Goal: Task Accomplishment & Management: Use online tool/utility

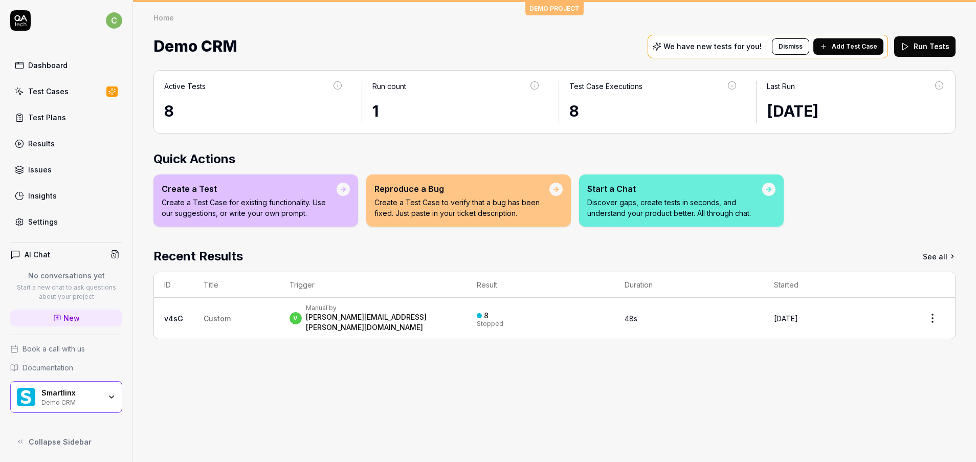
click at [57, 400] on div "Demo CRM" at bounding box center [70, 402] width 59 height 8
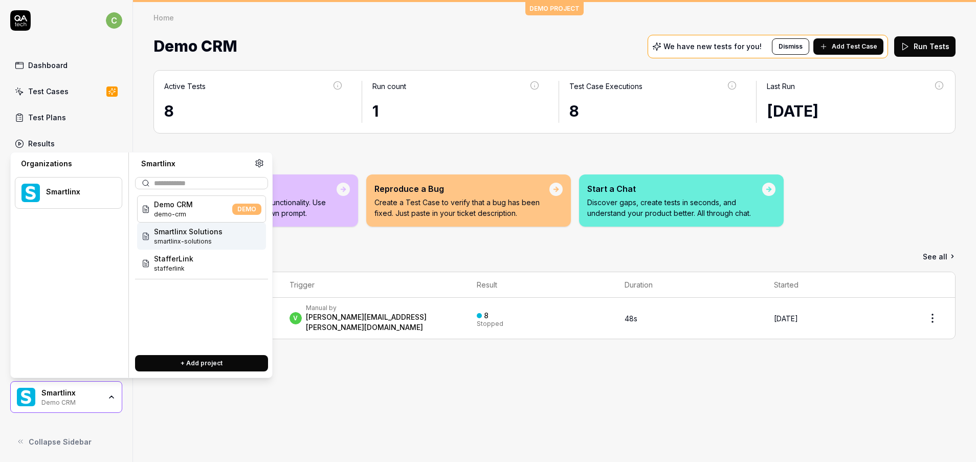
click at [197, 231] on span "Smartlinx Solutions" at bounding box center [188, 231] width 69 height 11
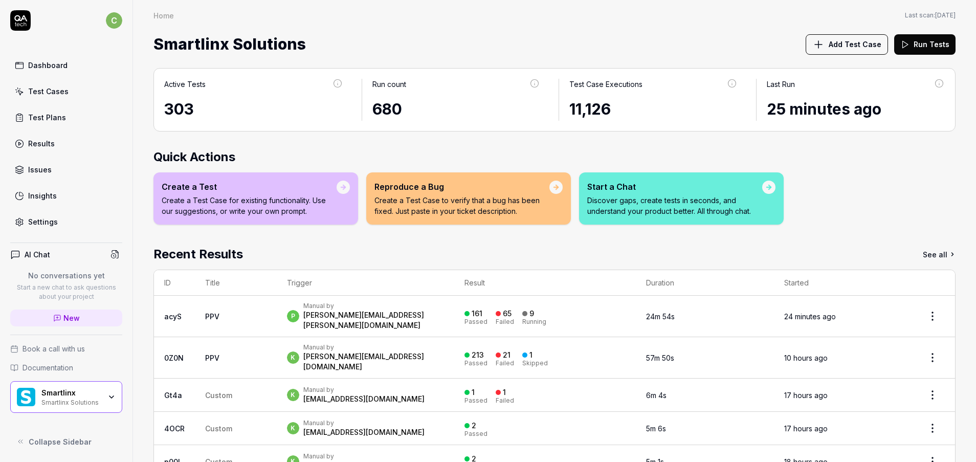
click at [56, 87] on div "Test Cases" at bounding box center [48, 91] width 40 height 11
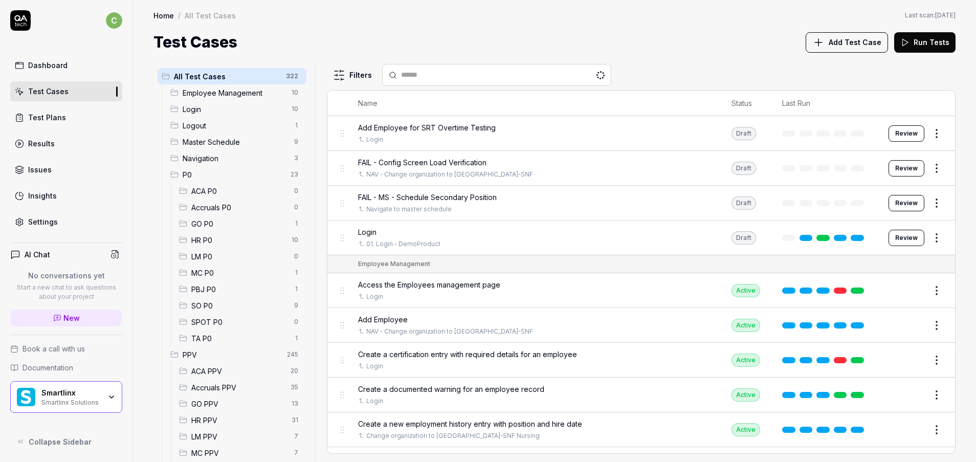
click at [198, 411] on div "GO PPV 13" at bounding box center [240, 403] width 131 height 16
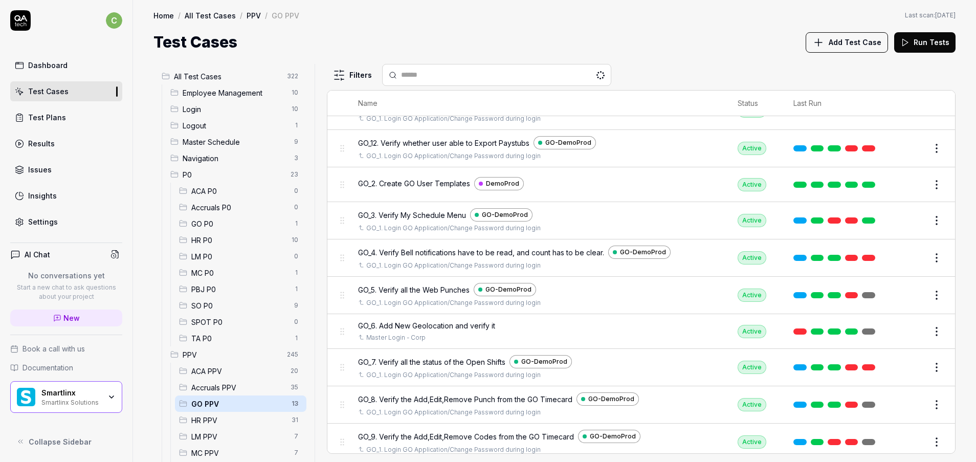
scroll to position [161, 0]
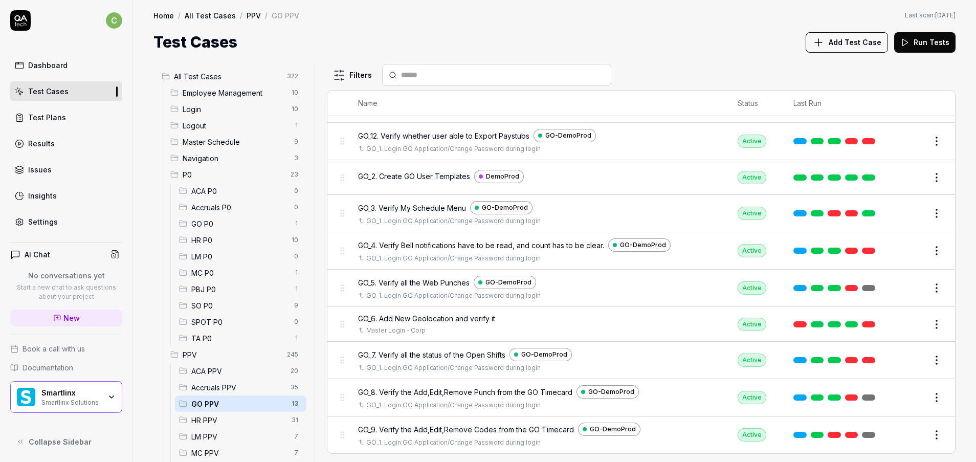
click at [204, 438] on span "LM PPV" at bounding box center [239, 436] width 97 height 11
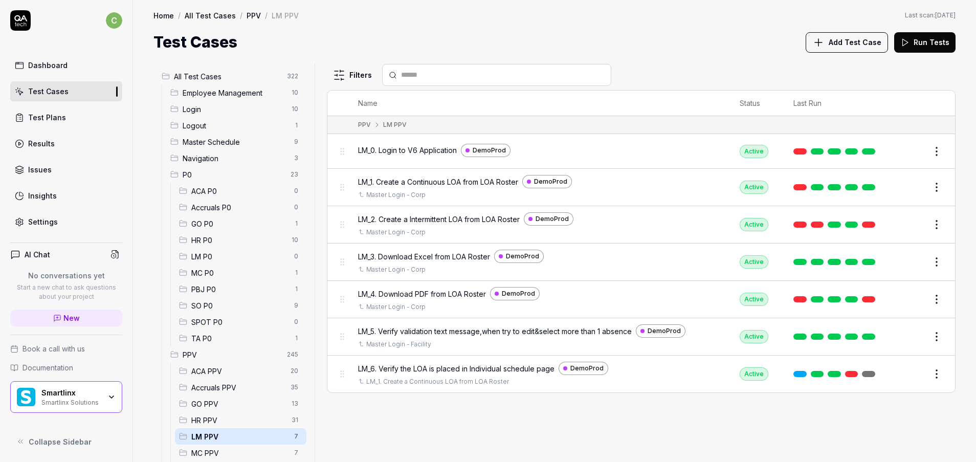
scroll to position [0, 0]
click at [208, 438] on span "MC PPV" at bounding box center [239, 453] width 97 height 11
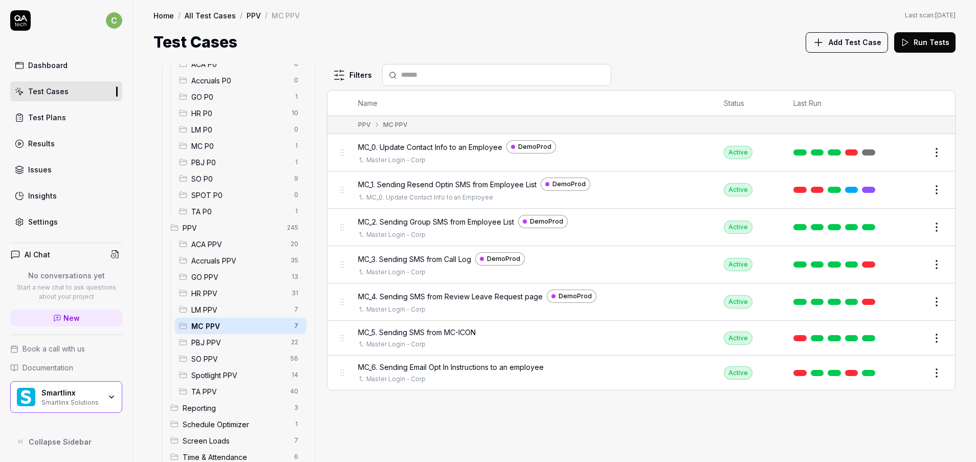
scroll to position [146, 0]
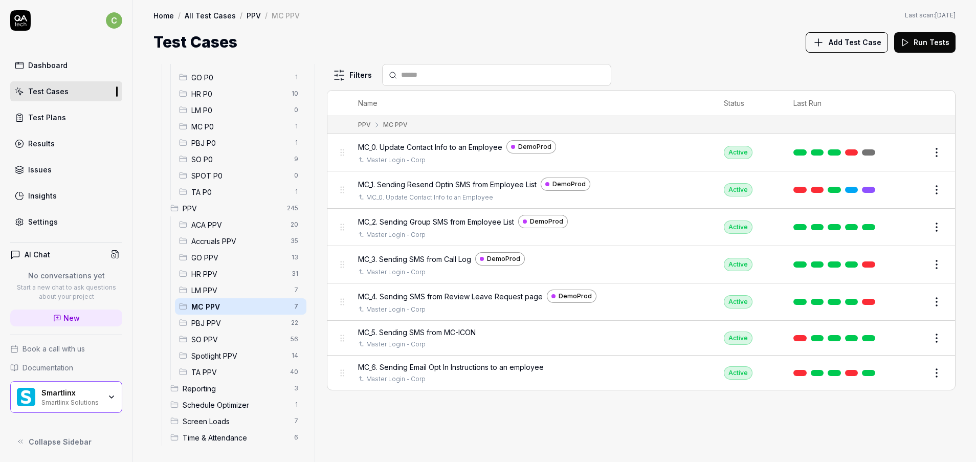
click at [214, 256] on span "GO PPV" at bounding box center [238, 257] width 94 height 11
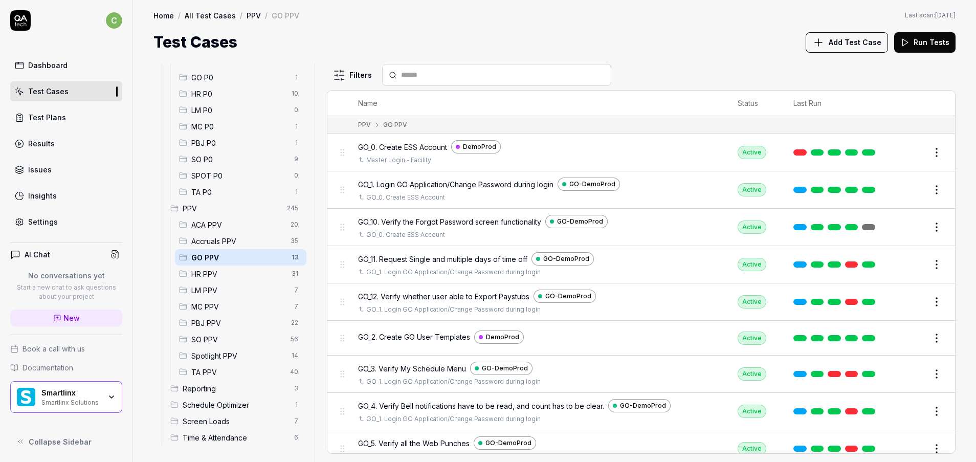
scroll to position [145, 0]
click at [212, 279] on span "HR PPV" at bounding box center [238, 275] width 94 height 11
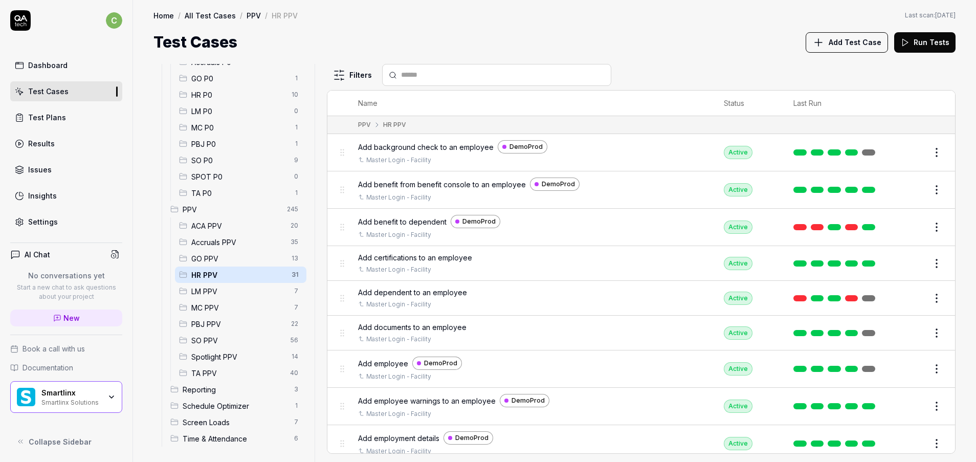
click at [209, 306] on span "MC PPV" at bounding box center [239, 307] width 97 height 11
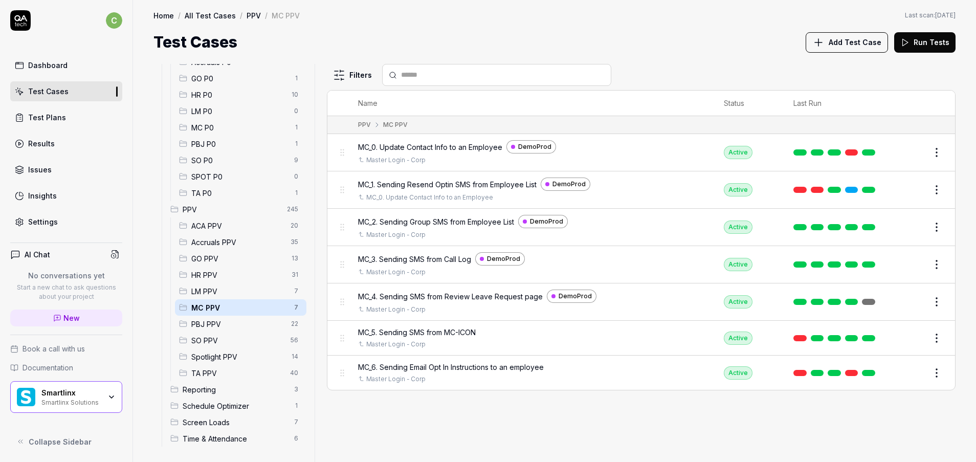
click at [219, 262] on span "GO PPV" at bounding box center [238, 258] width 94 height 11
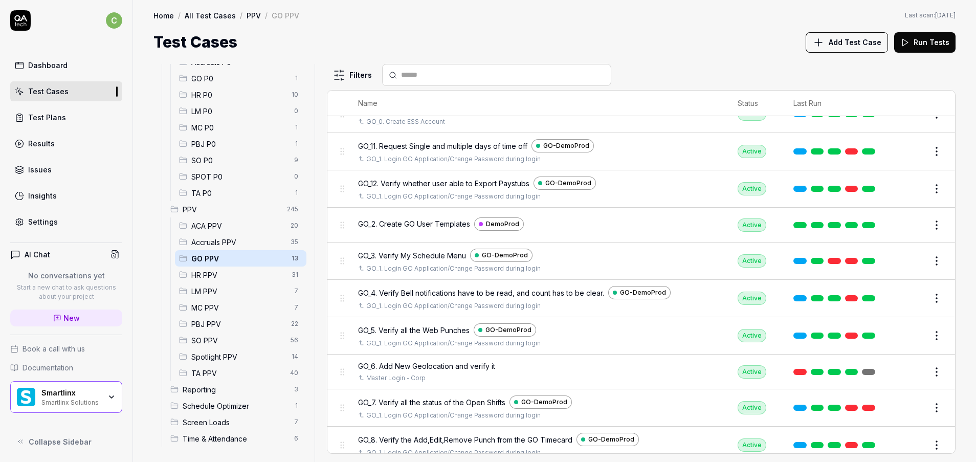
scroll to position [161, 0]
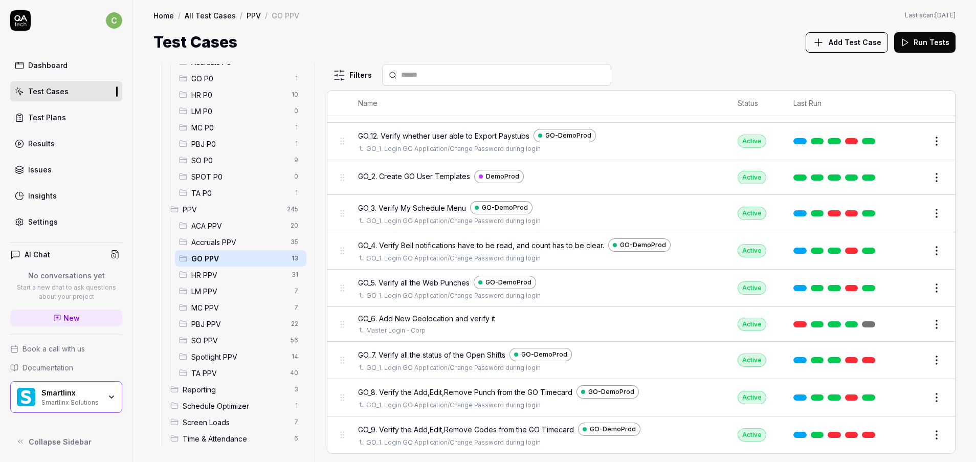
click at [201, 305] on span "MC PPV" at bounding box center [239, 307] width 97 height 11
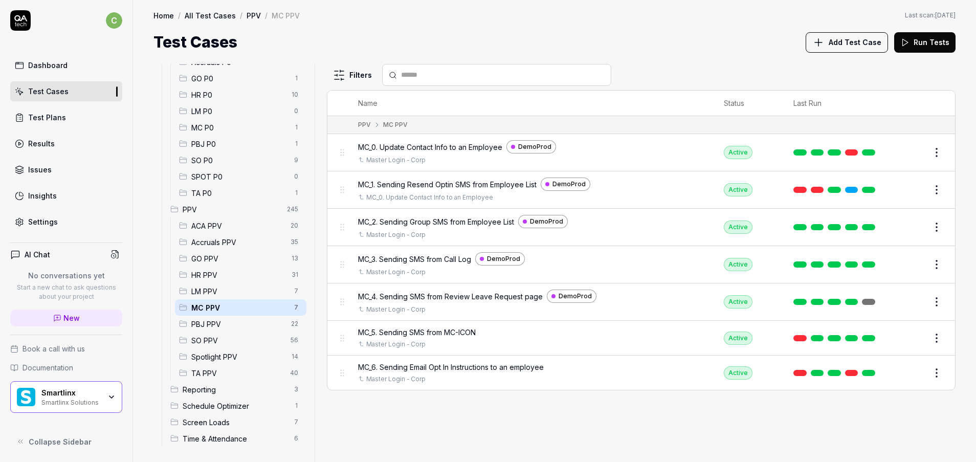
scroll to position [0, 0]
click at [870, 302] on link at bounding box center [868, 302] width 13 height 6
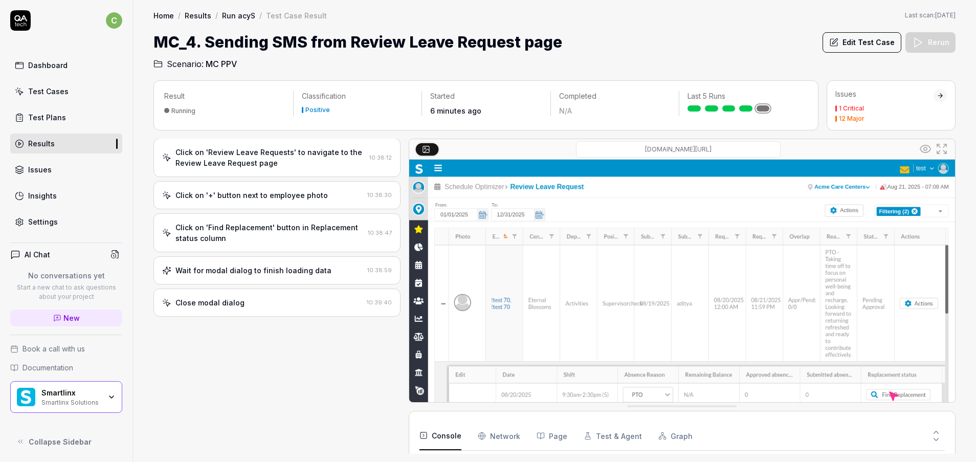
scroll to position [897, 0]
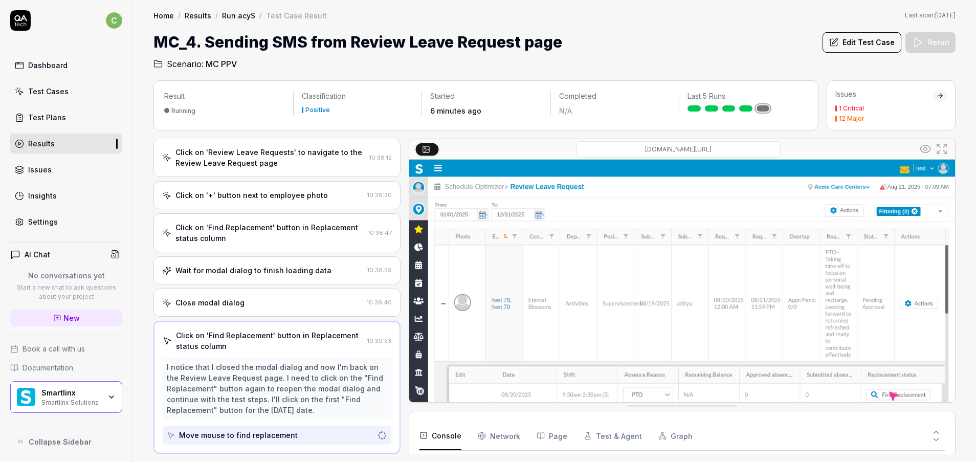
drag, startPoint x: 948, startPoint y: 243, endPoint x: 945, endPoint y: 281, distance: 38.0
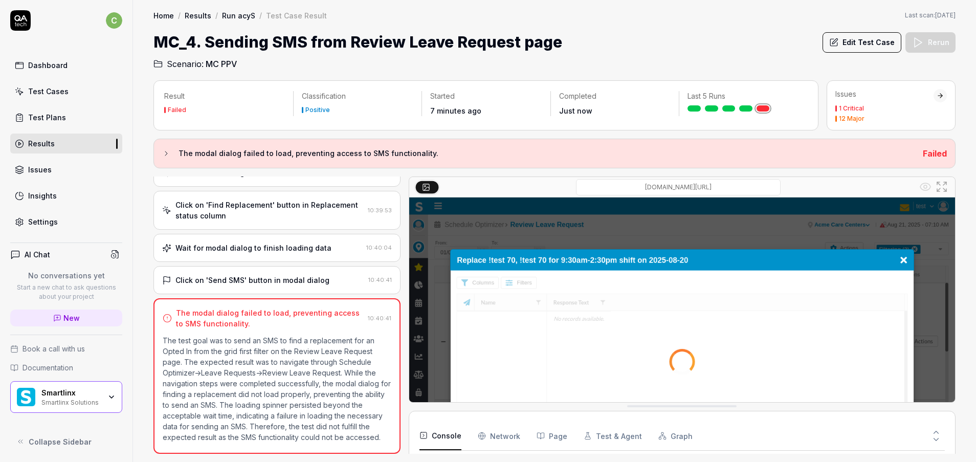
scroll to position [129, 0]
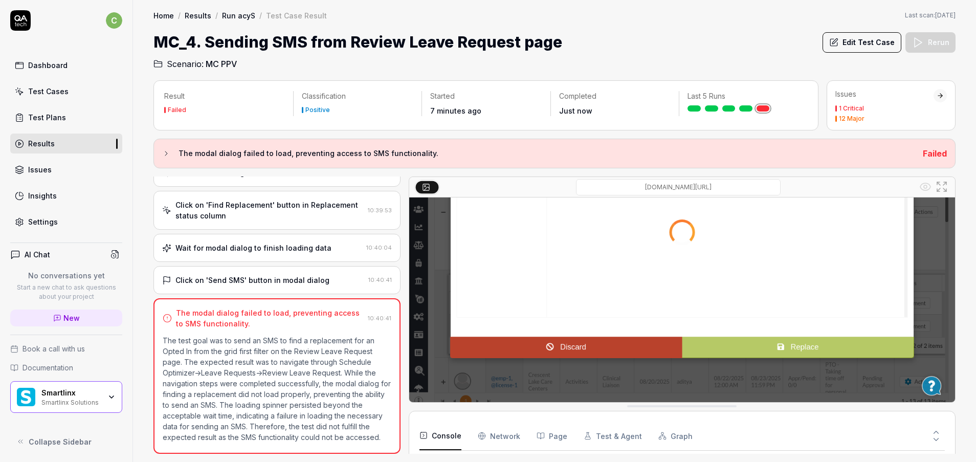
click at [57, 111] on link "Test Plans" at bounding box center [66, 117] width 112 height 20
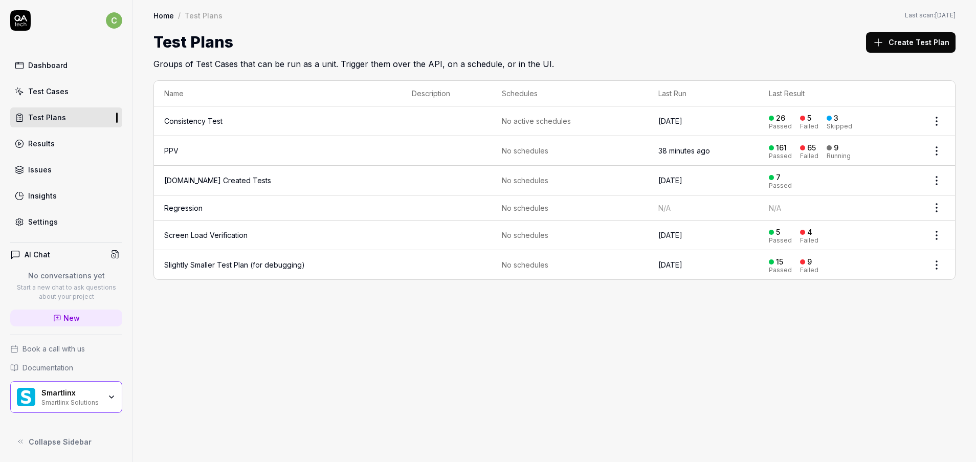
click at [52, 90] on div "Test Cases" at bounding box center [48, 91] width 40 height 11
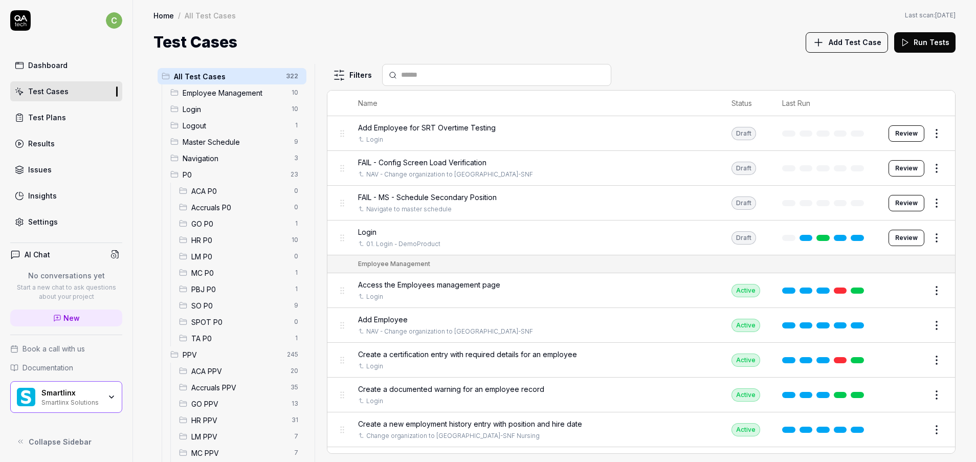
click at [216, 269] on span "MC P0" at bounding box center [239, 273] width 97 height 11
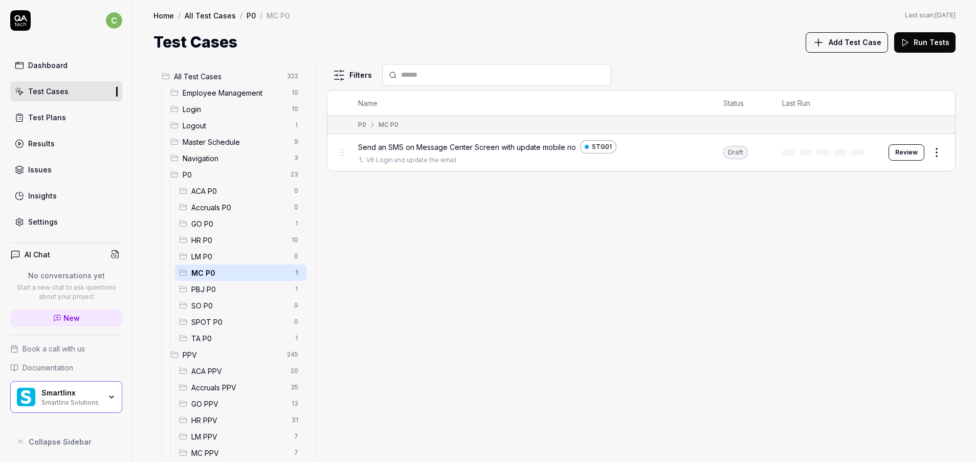
click at [207, 438] on span "LM PPV" at bounding box center [239, 436] width 97 height 11
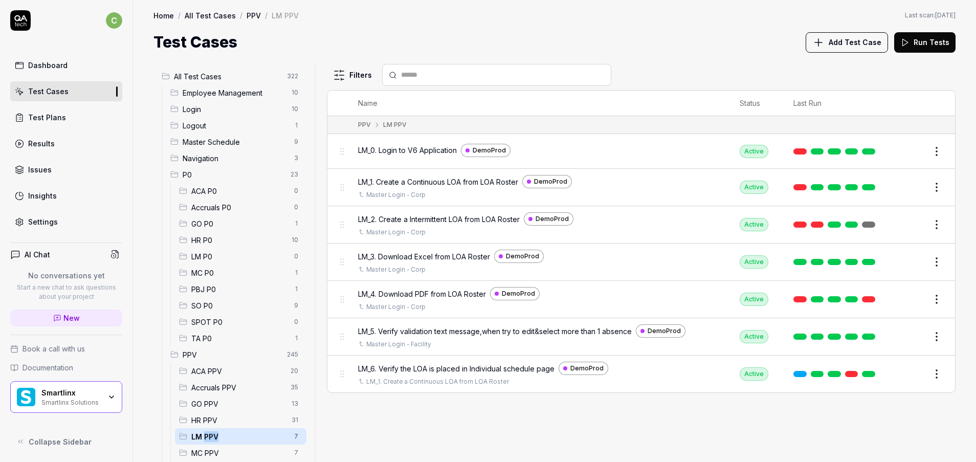
click at [207, 438] on span "LM PPV" at bounding box center [239, 436] width 97 height 11
drag, startPoint x: 207, startPoint y: 441, endPoint x: 209, endPoint y: 451, distance: 9.8
click at [209, 438] on span "MC PPV" at bounding box center [239, 453] width 97 height 11
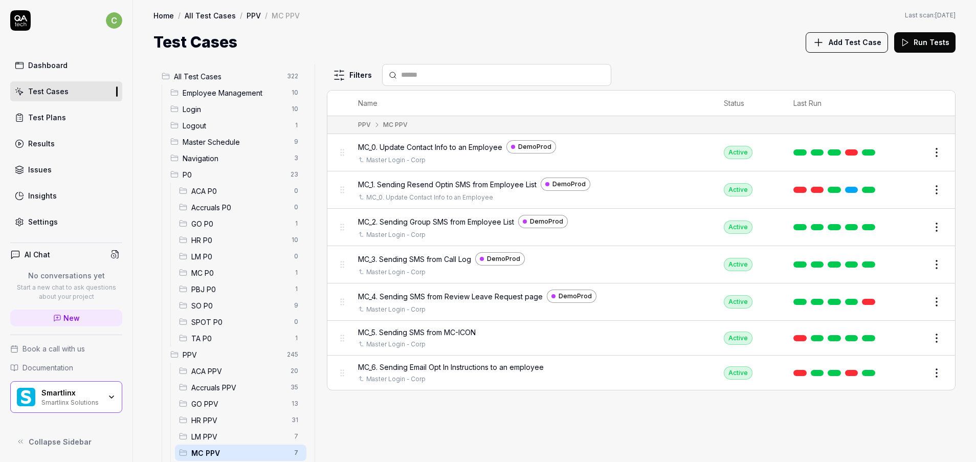
click at [213, 429] on div "LM PPV 7" at bounding box center [240, 436] width 131 height 16
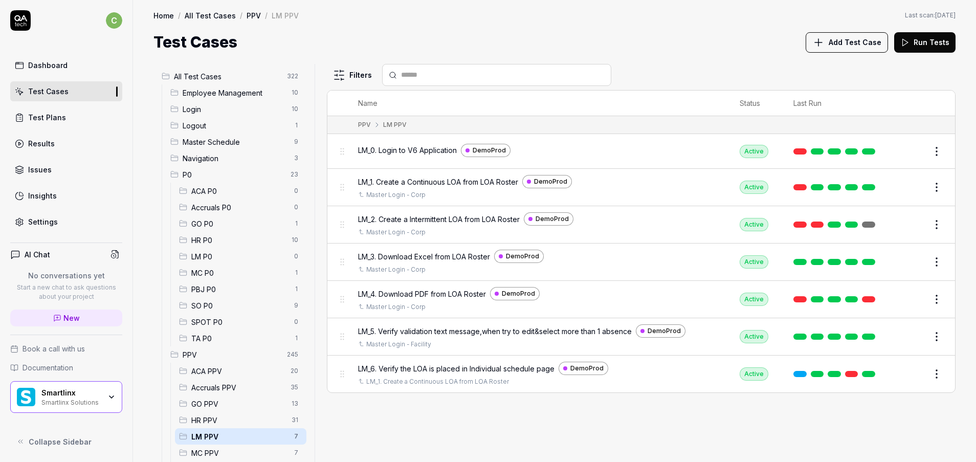
click at [213, 418] on span "HR PPV" at bounding box center [238, 420] width 94 height 11
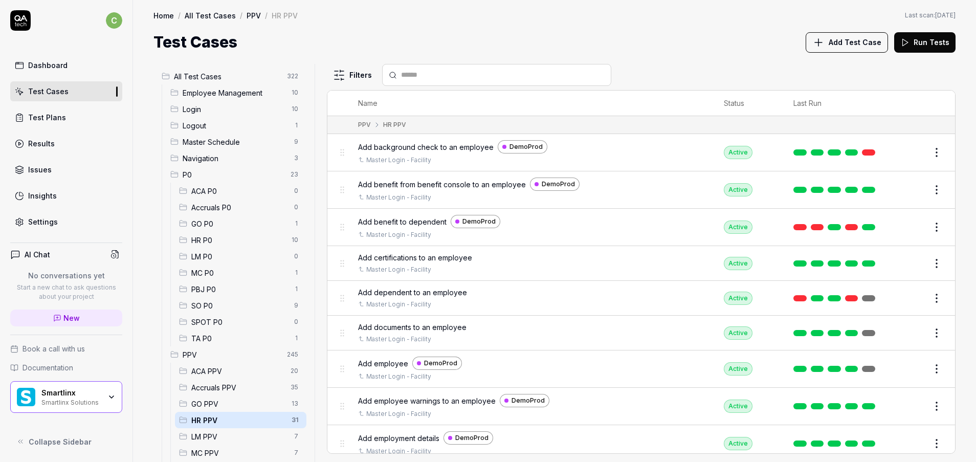
click at [225, 398] on div "GO PPV 13" at bounding box center [240, 403] width 131 height 16
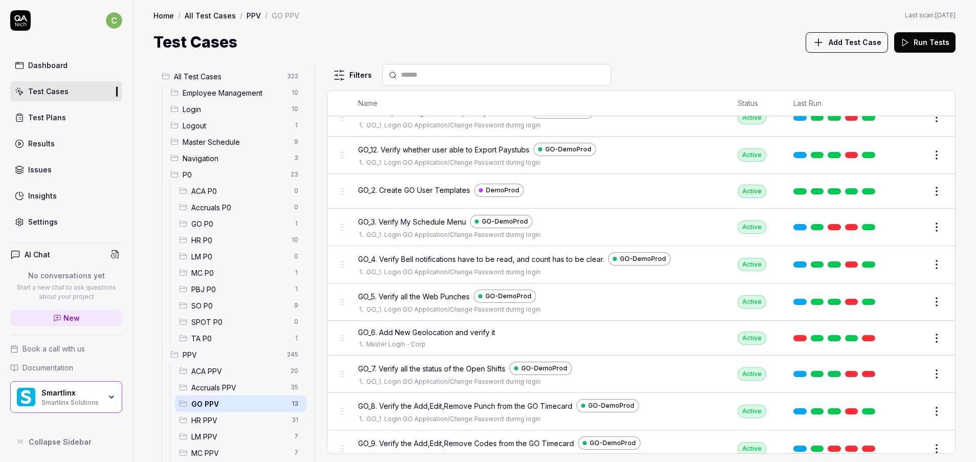
scroll to position [161, 0]
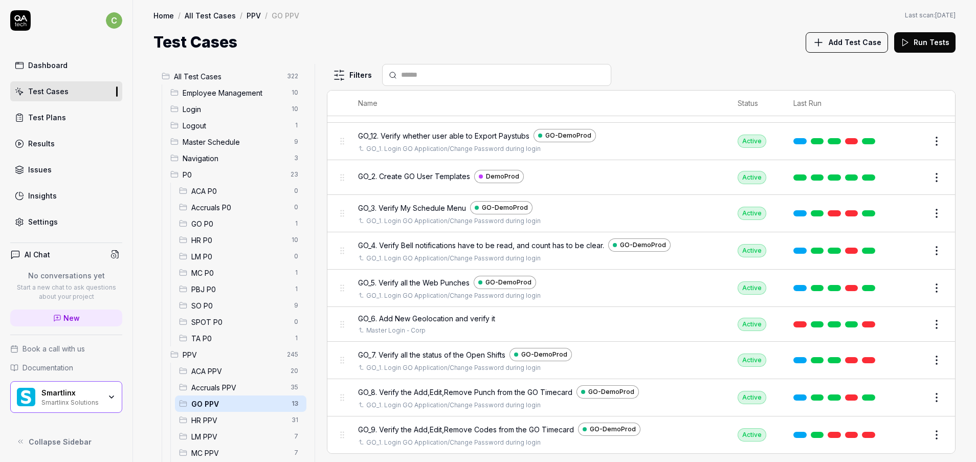
click at [900, 330] on button "Edit" at bounding box center [912, 324] width 25 height 16
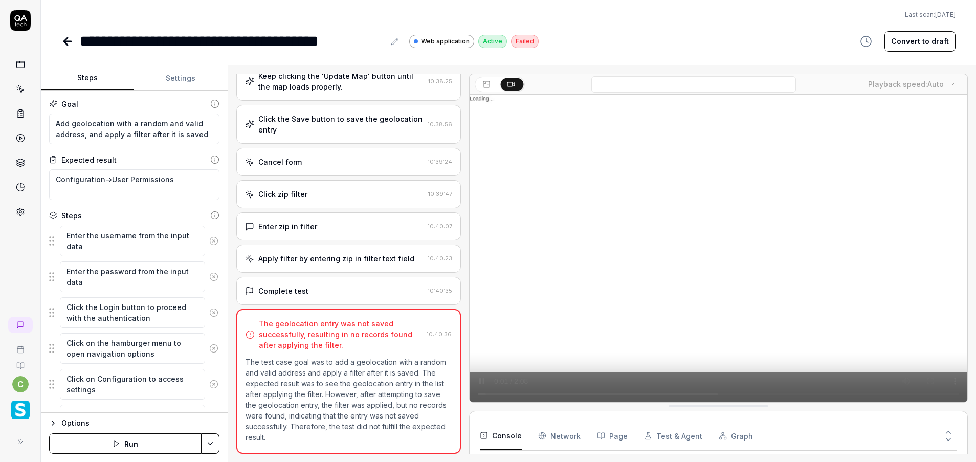
scroll to position [88, 0]
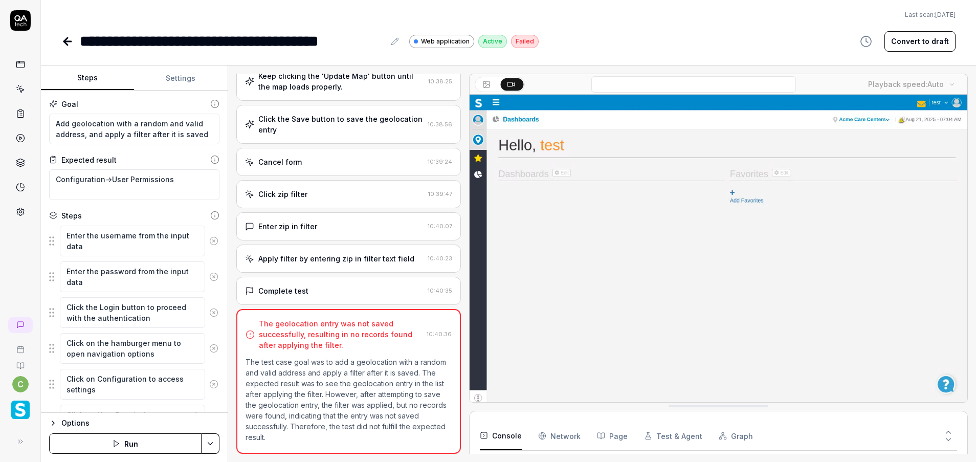
type textarea "*"
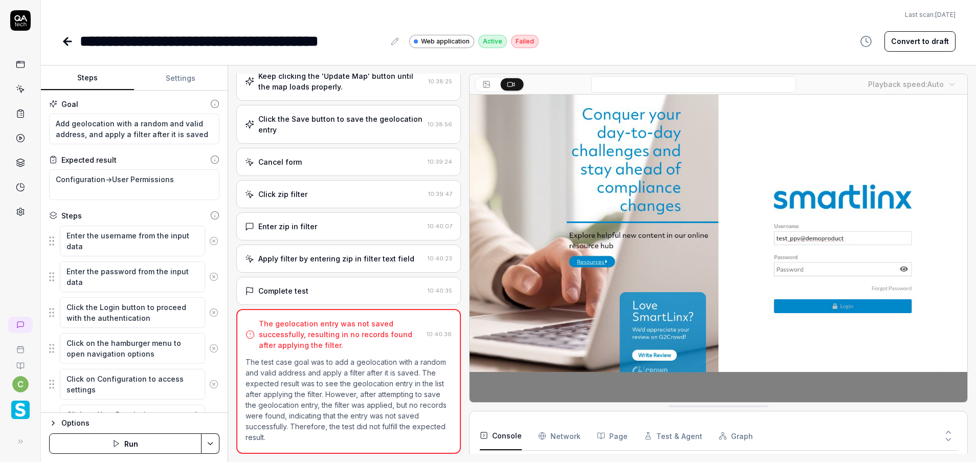
click at [760, 217] on video at bounding box center [719, 250] width 498 height 311
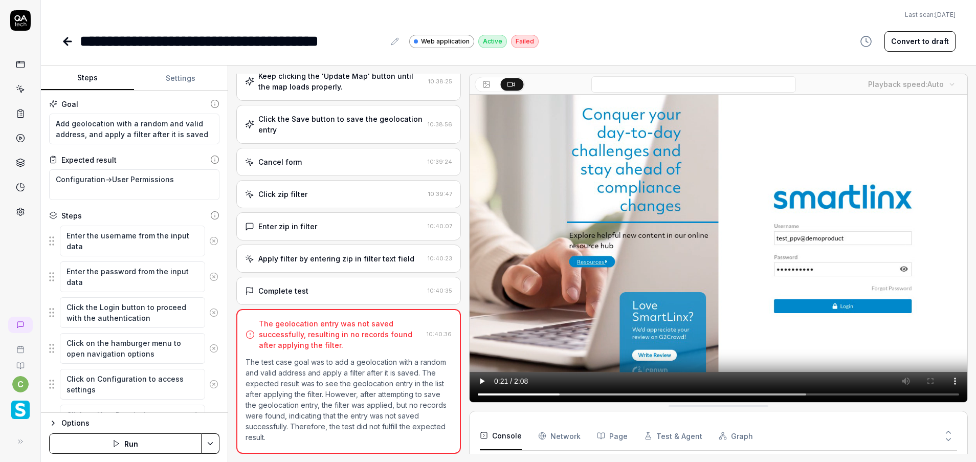
click at [832, 388] on video at bounding box center [719, 250] width 498 height 311
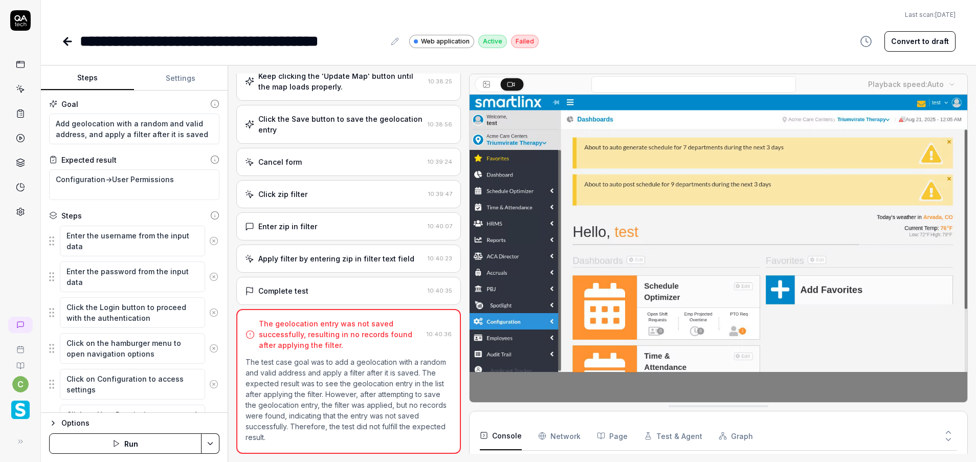
click at [65, 41] on icon at bounding box center [67, 41] width 7 height 0
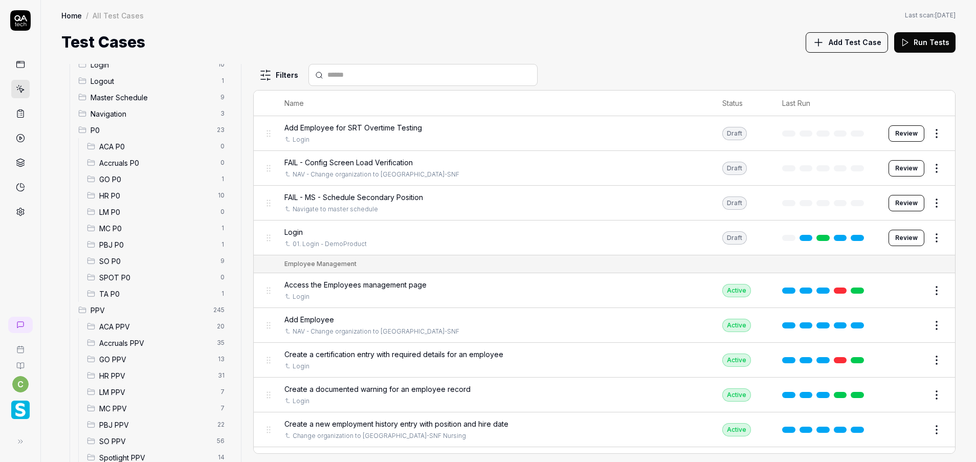
scroll to position [46, 0]
click at [105, 392] on span "LM PPV" at bounding box center [156, 390] width 115 height 11
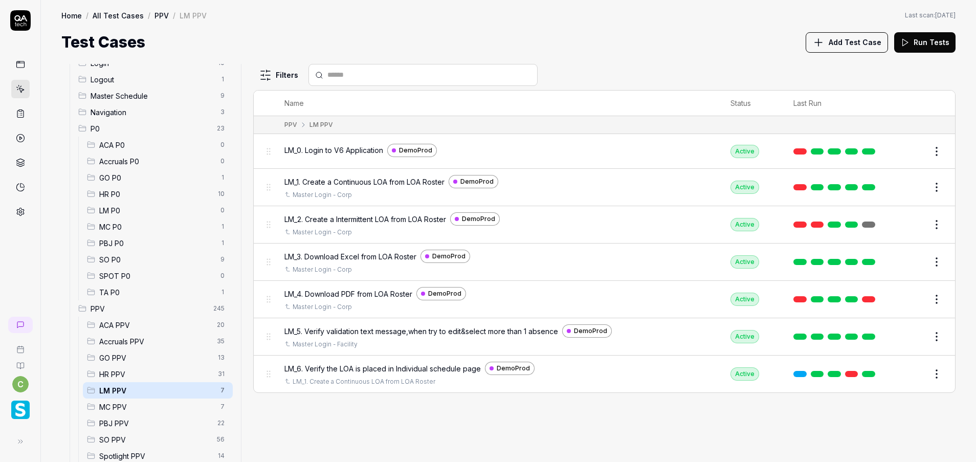
click at [917, 189] on button "Edit" at bounding box center [912, 187] width 25 height 16
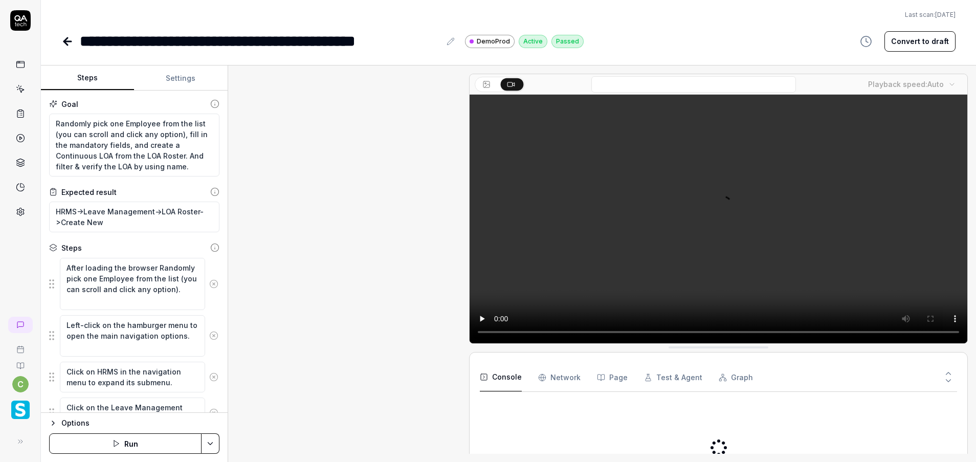
scroll to position [1306, 0]
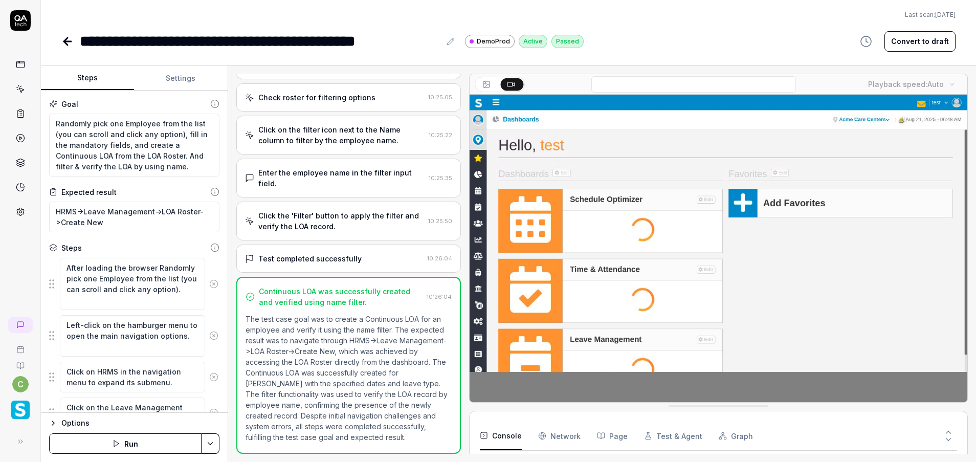
type textarea "*"
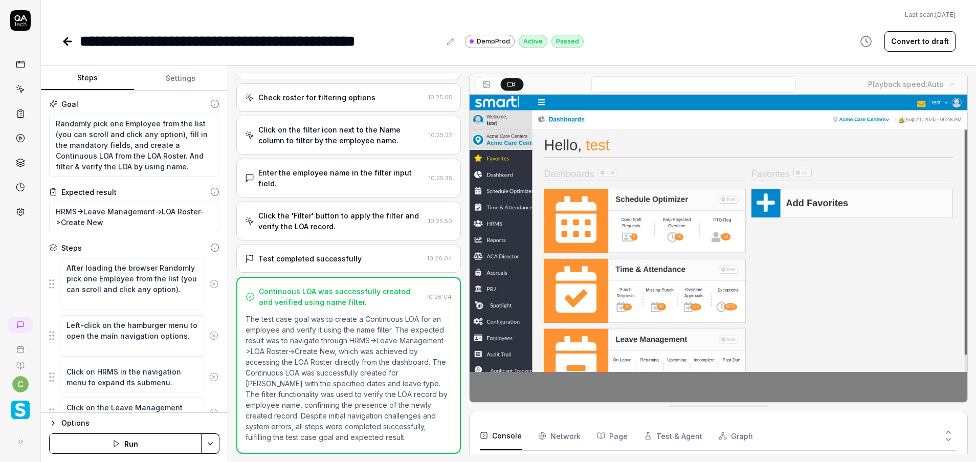
scroll to position [287, 0]
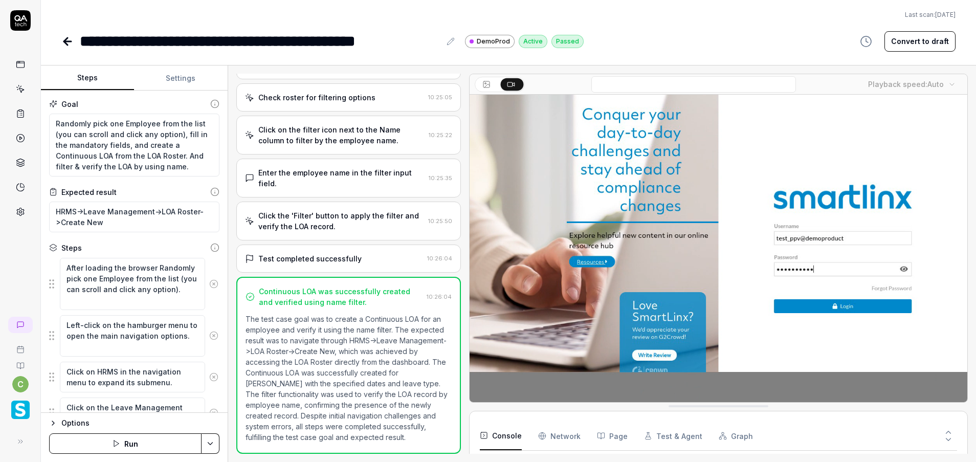
click at [815, 284] on video at bounding box center [719, 250] width 498 height 311
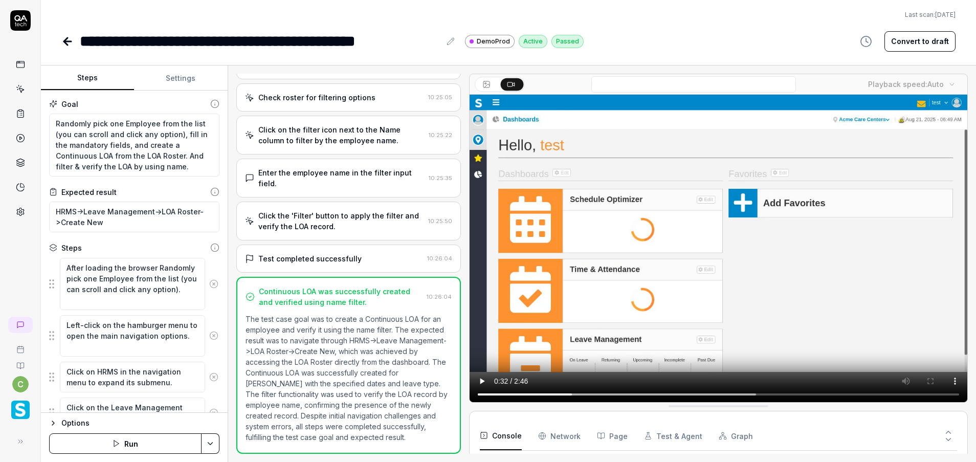
type textarea "*"
click at [66, 43] on icon at bounding box center [66, 41] width 4 height 7
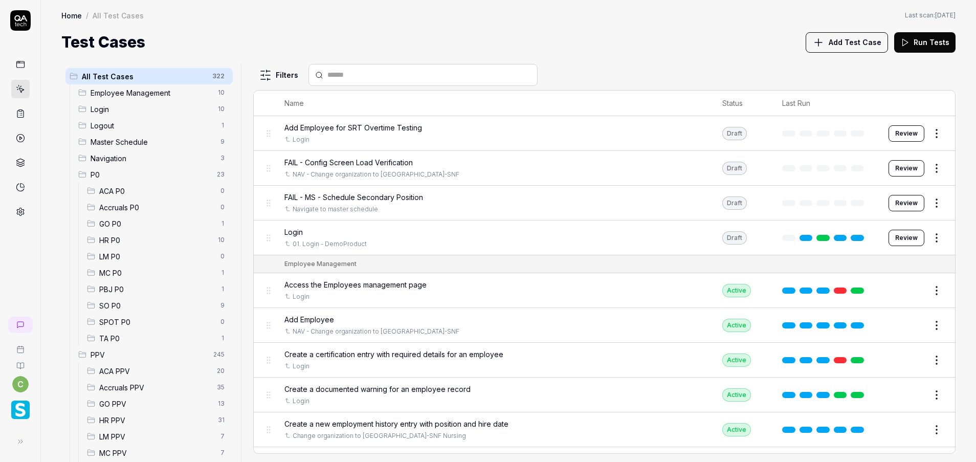
click at [154, 405] on span "GO PPV" at bounding box center [155, 404] width 113 height 11
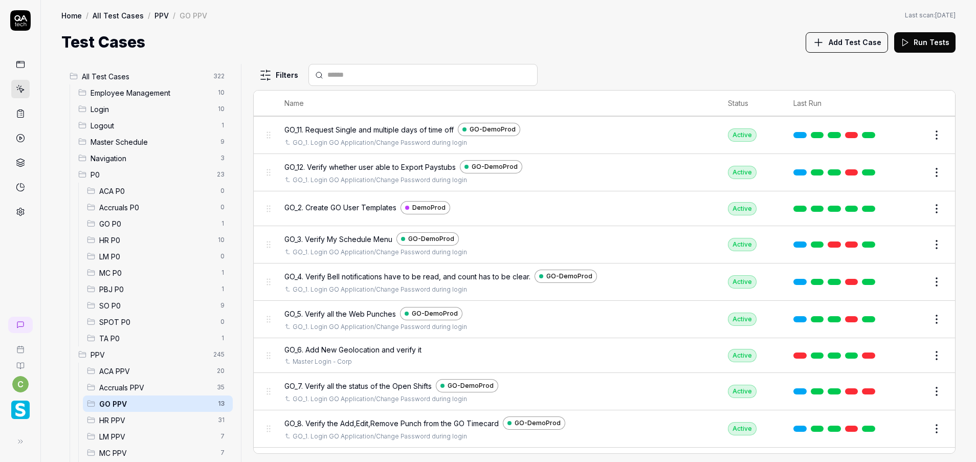
scroll to position [161, 0]
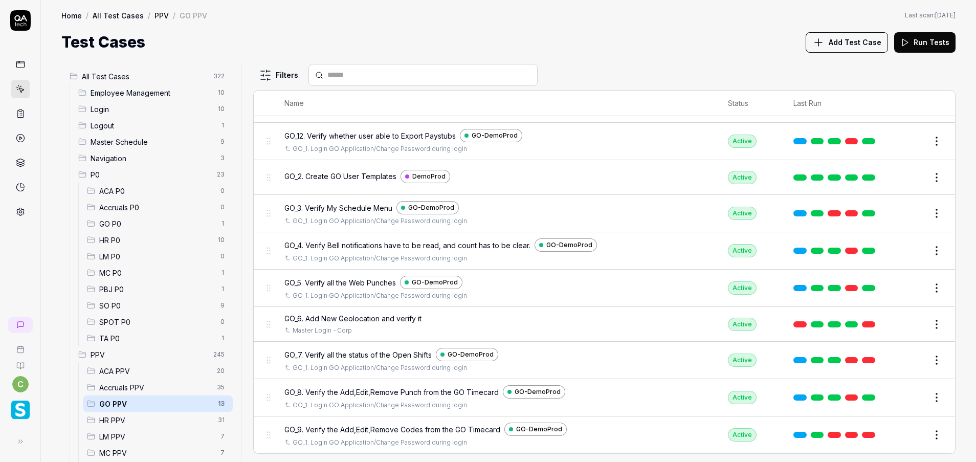
click at [127, 436] on span "LM PPV" at bounding box center [156, 436] width 115 height 11
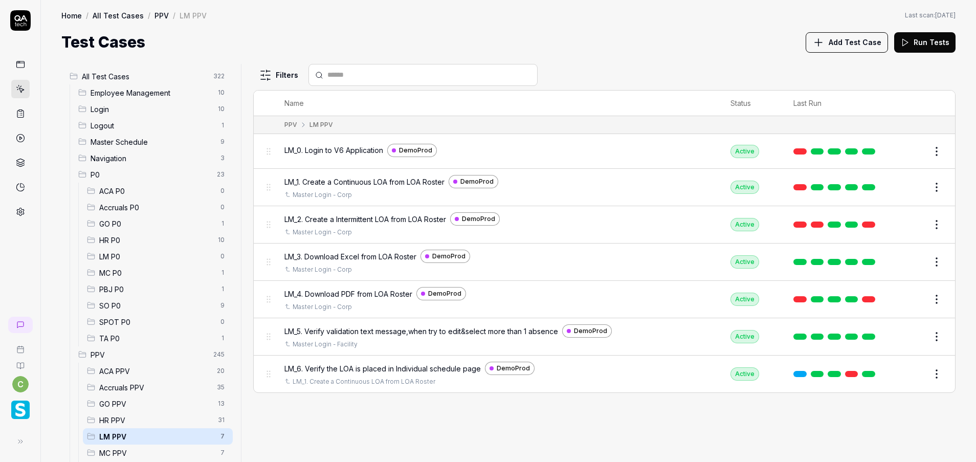
click at [130, 438] on span "MC PPV" at bounding box center [156, 453] width 115 height 11
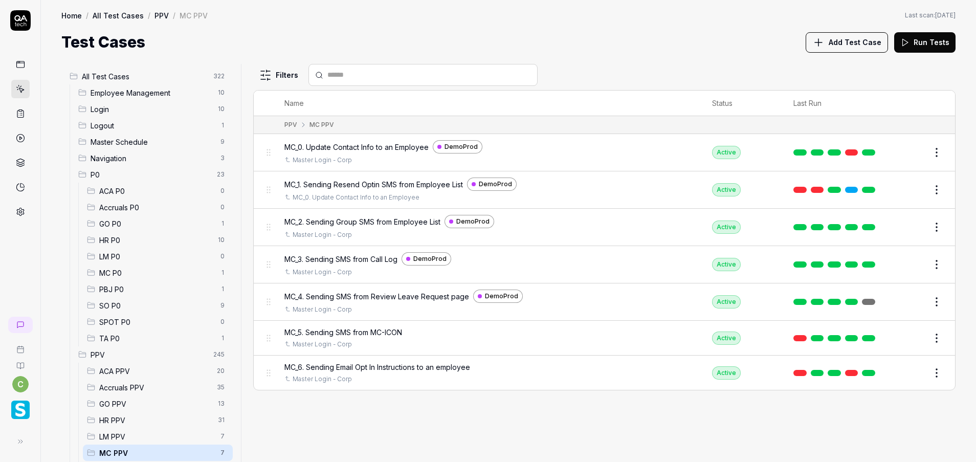
click at [131, 408] on span "GO PPV" at bounding box center [155, 404] width 113 height 11
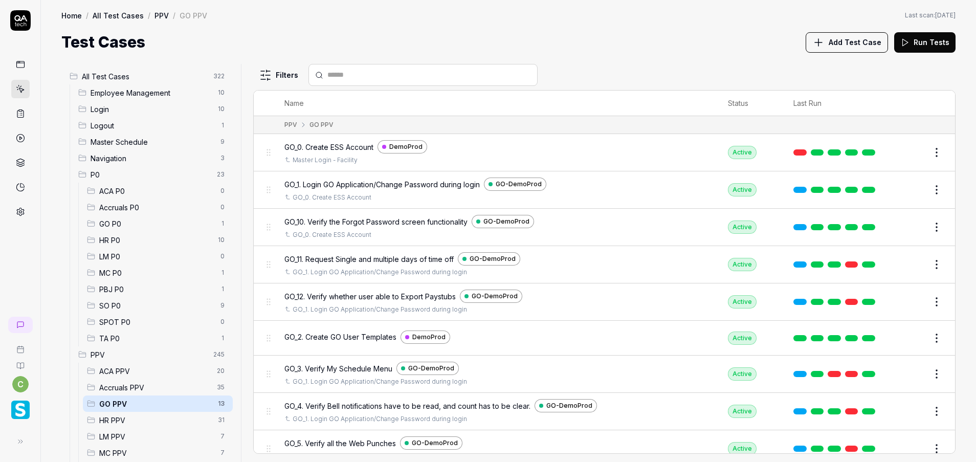
scroll to position [161, 0]
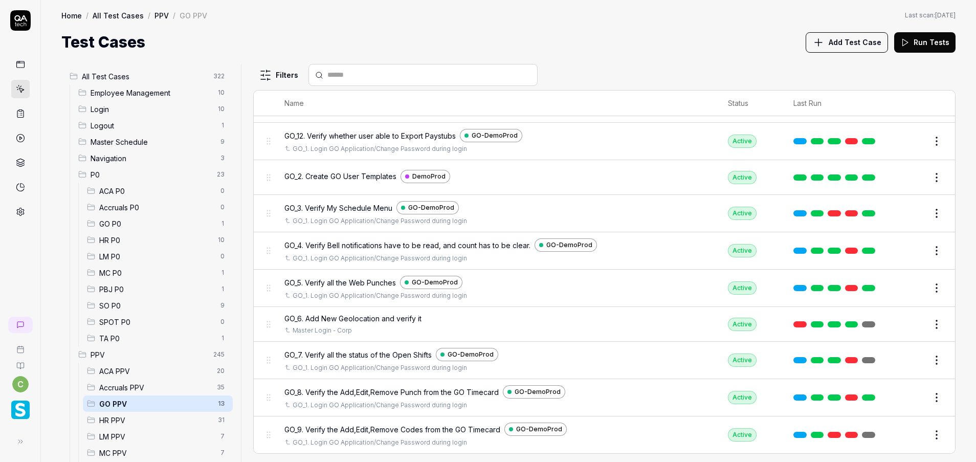
click at [134, 434] on span "LM PPV" at bounding box center [156, 436] width 115 height 11
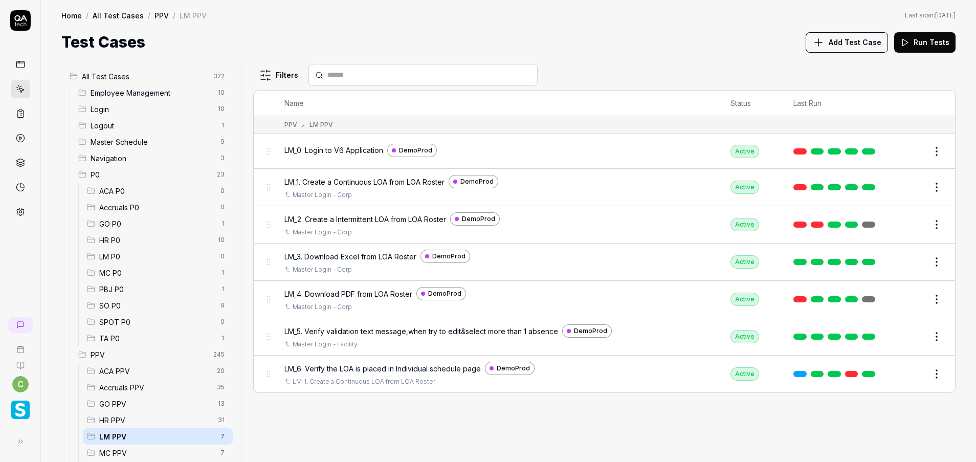
scroll to position [0, 0]
click at [124, 349] on span "PPV" at bounding box center [149, 354] width 117 height 11
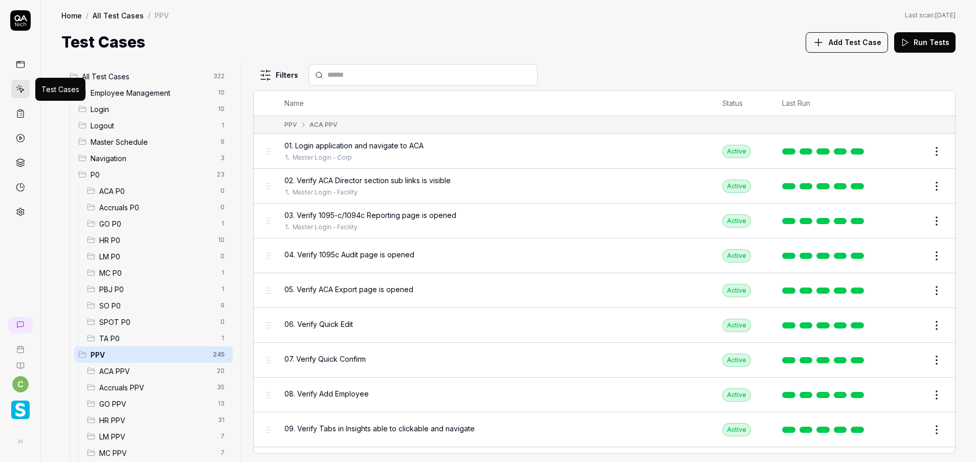
click at [22, 112] on icon at bounding box center [20, 113] width 9 height 9
